Goal: Information Seeking & Learning: Find specific fact

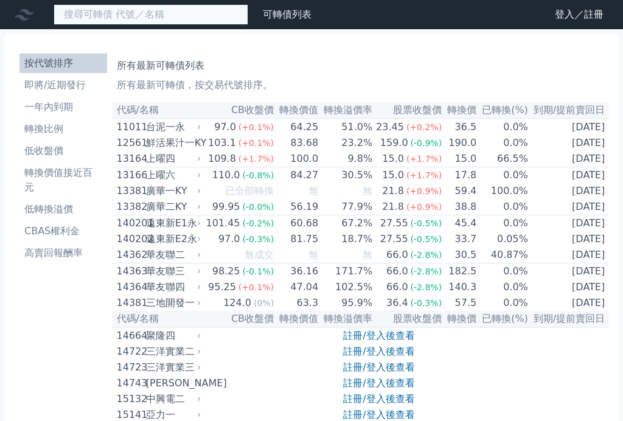
click at [73, 9] on input at bounding box center [151, 14] width 195 height 21
click at [80, 16] on input at bounding box center [151, 14] width 195 height 21
click at [80, 10] on input at bounding box center [151, 14] width 195 height 21
click at [119, 12] on input at bounding box center [151, 14] width 195 height 21
click at [79, 11] on input at bounding box center [151, 14] width 195 height 21
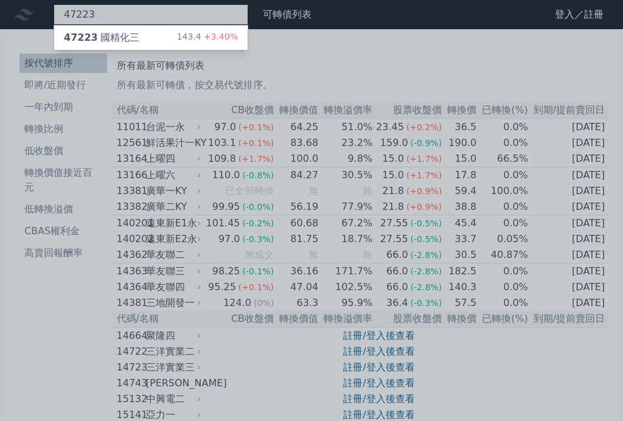
type input "47223"
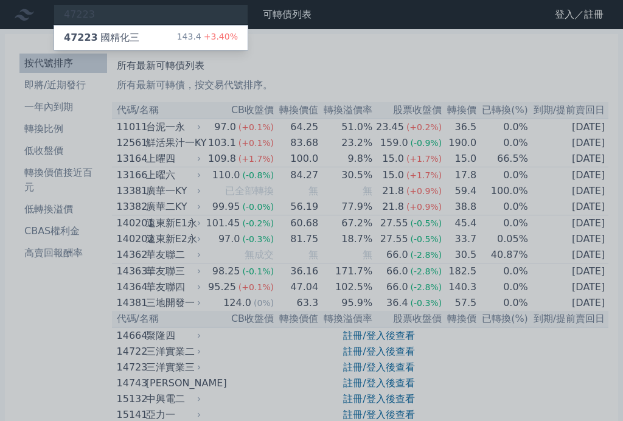
click at [102, 43] on div "47223 國精化三 143.4 +3.40%" at bounding box center [150, 38] width 193 height 24
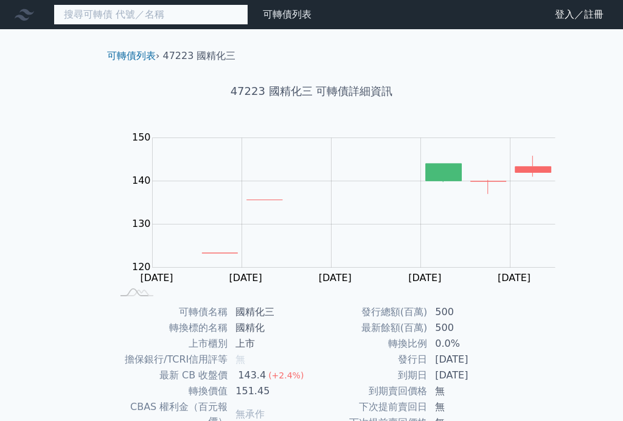
click at [71, 9] on input at bounding box center [151, 14] width 195 height 21
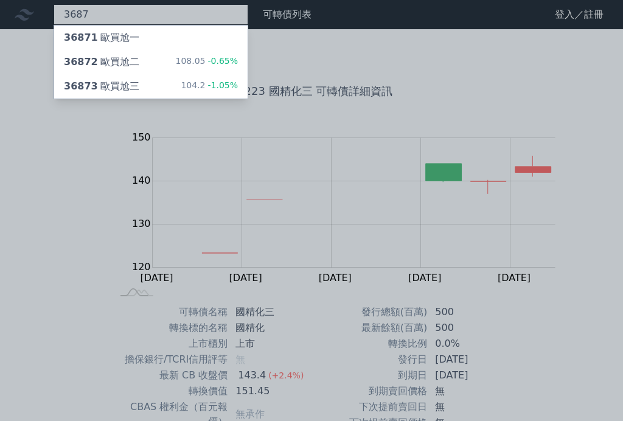
type input "3687"
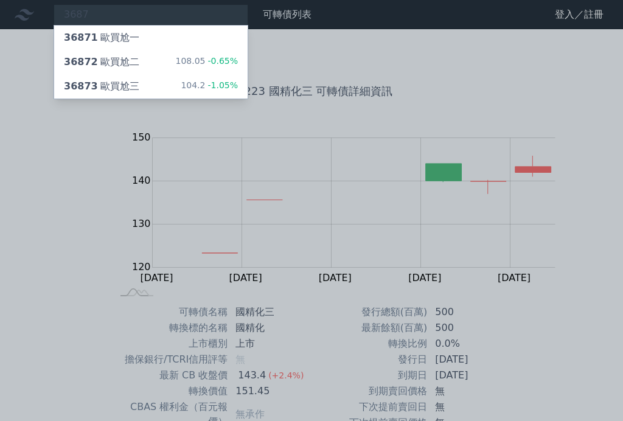
click at [61, 9] on div at bounding box center [311, 210] width 623 height 421
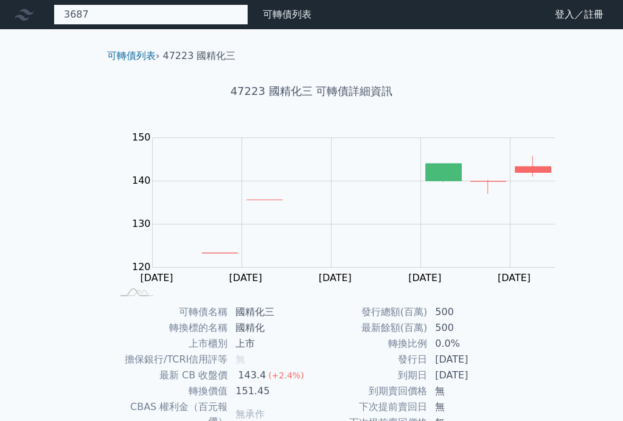
click at [71, 15] on div "3687 36871 [DEMOGRAPHIC_DATA]買尬一 36872 歐買尬二 108.05 -0.65% 36873 歐買尬三 104.2 -1.0…" at bounding box center [151, 14] width 195 height 21
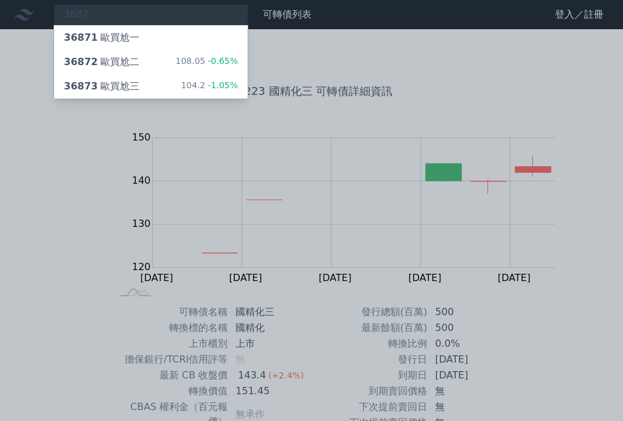
click at [85, 38] on div "36871 歐買尬一" at bounding box center [101, 37] width 75 height 15
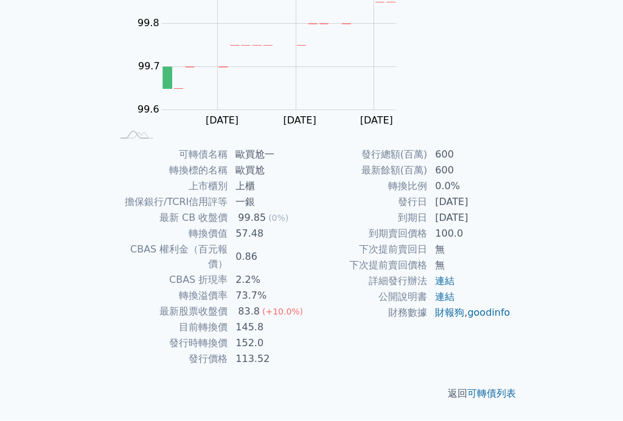
scroll to position [233, 0]
